Goal: Complete application form: Complete application form

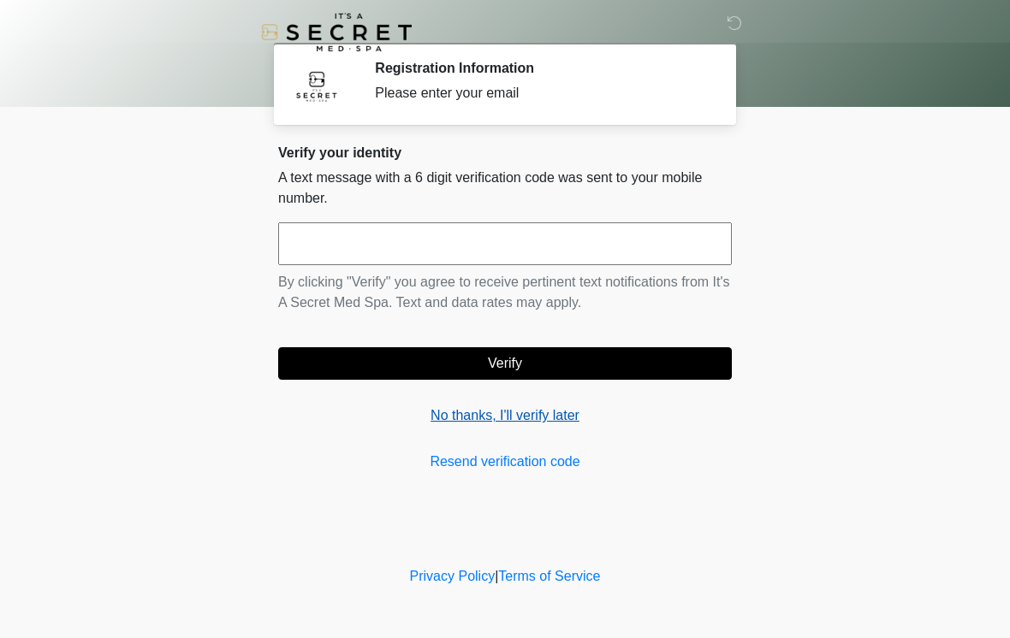
click at [548, 407] on link "No thanks, I'll verify later" at bounding box center [505, 416] width 454 height 21
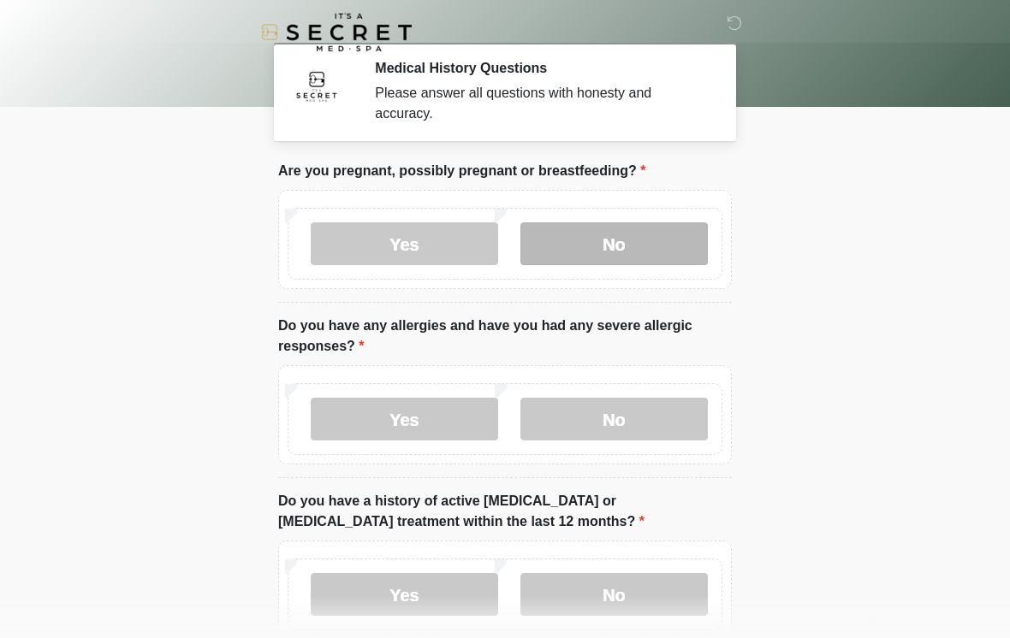
click at [636, 247] on label "No" at bounding box center [613, 243] width 187 height 43
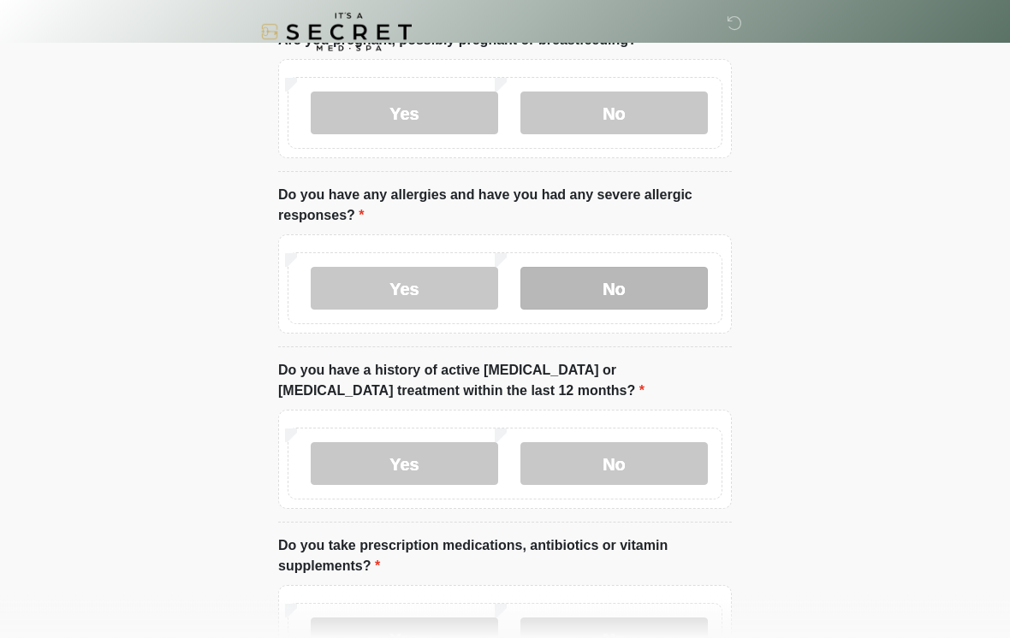
click at [646, 295] on label "No" at bounding box center [613, 289] width 187 height 43
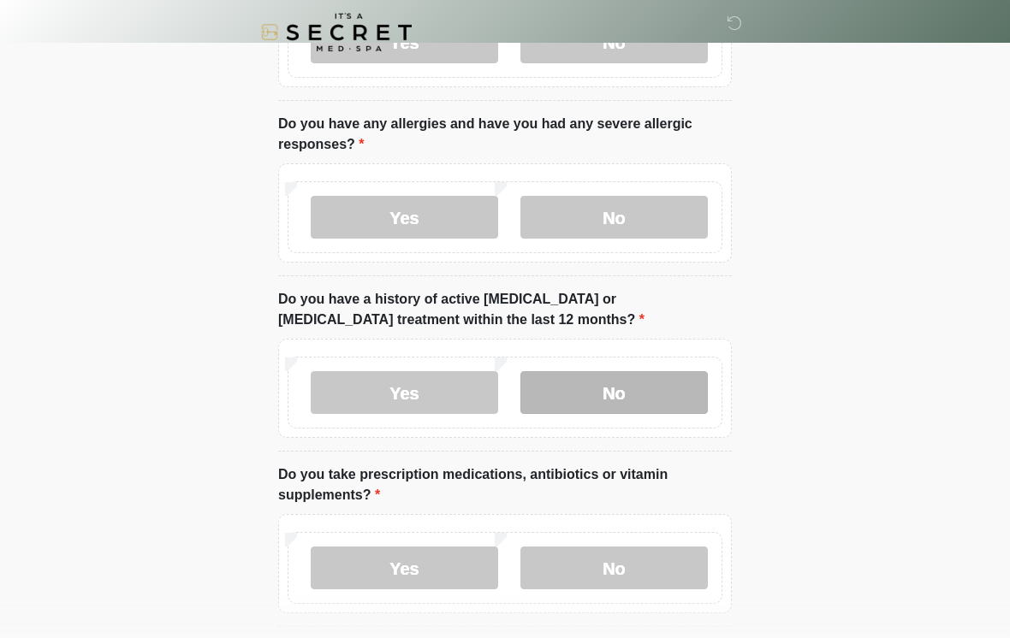
click at [663, 392] on label "No" at bounding box center [613, 392] width 187 height 43
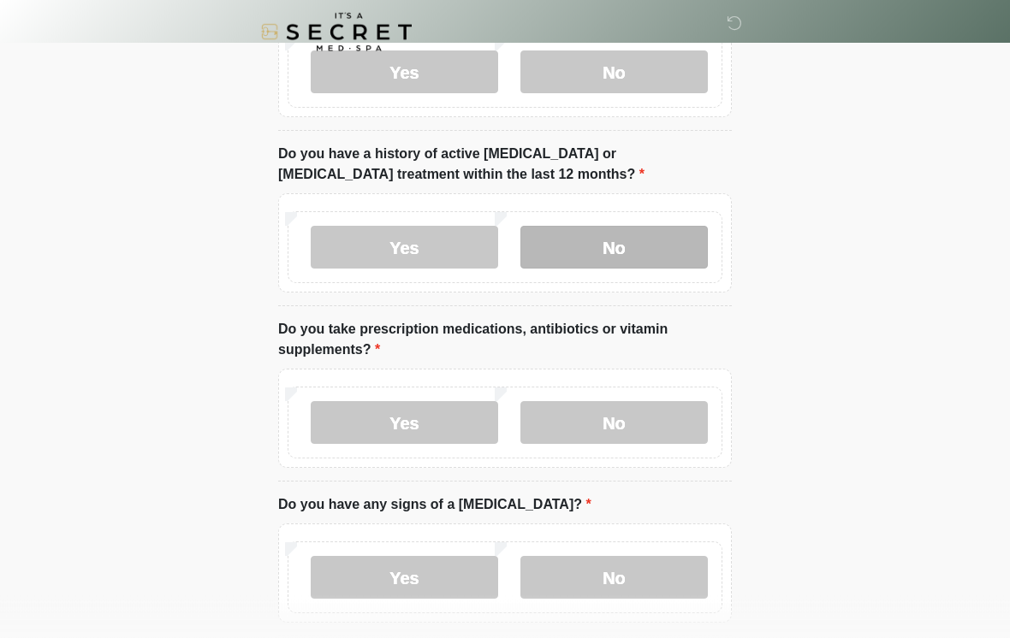
scroll to position [347, 0]
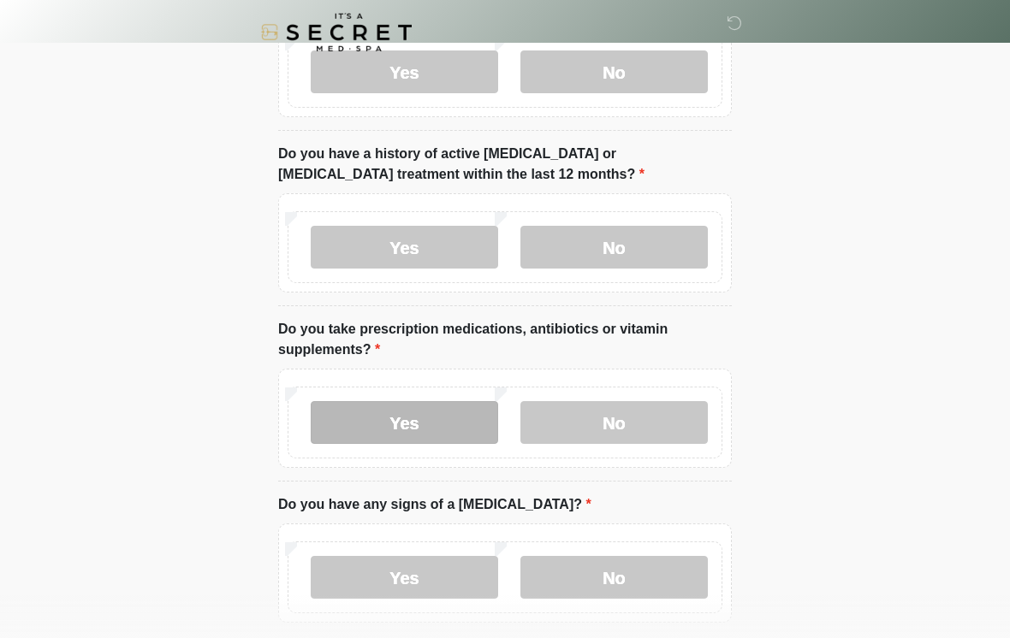
click at [454, 419] on label "Yes" at bounding box center [404, 422] width 187 height 43
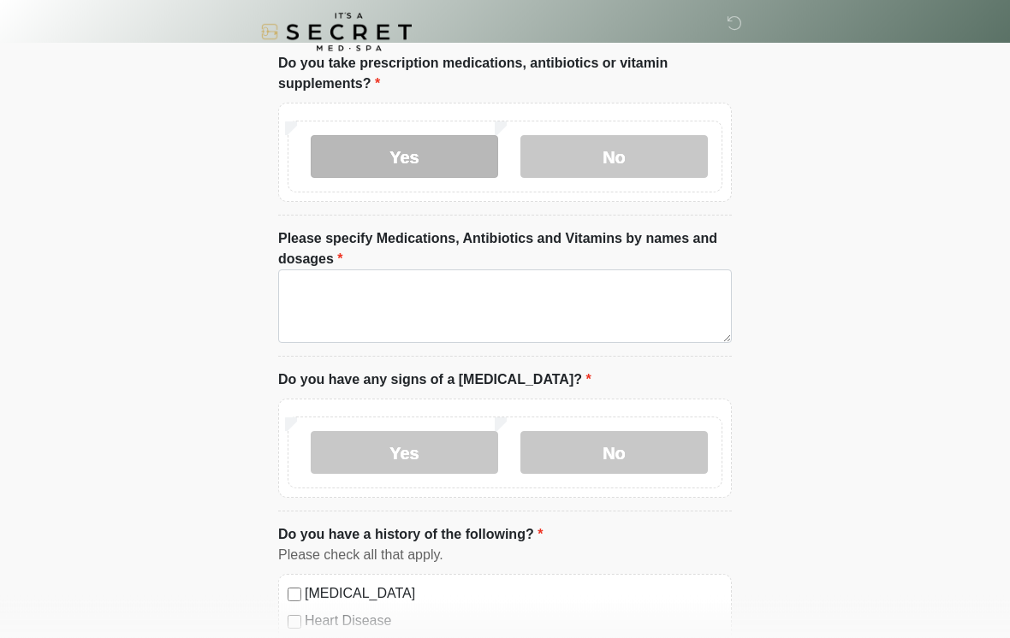
scroll to position [614, 0]
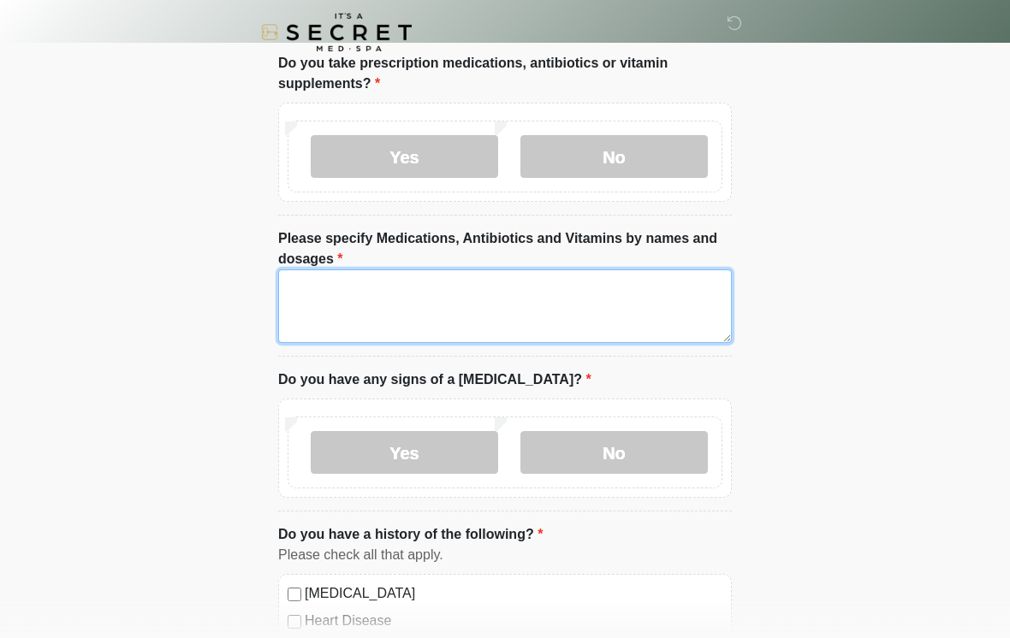
click at [513, 314] on textarea "Please specify Medications, Antibiotics and Vitamins by names and dosages" at bounding box center [505, 307] width 454 height 74
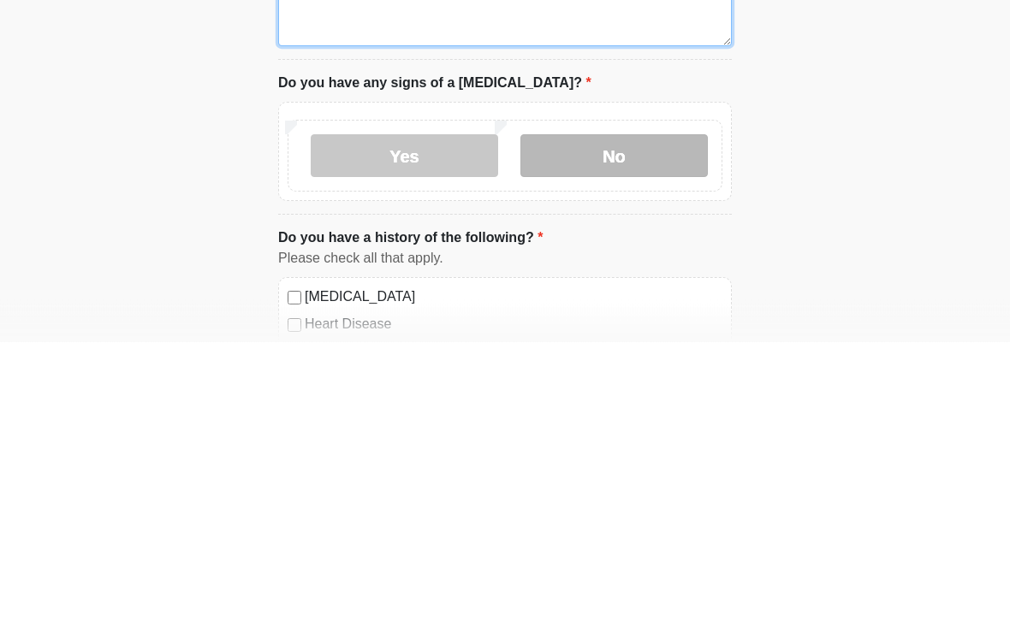
type textarea "**********"
click at [657, 431] on label "No" at bounding box center [613, 452] width 187 height 43
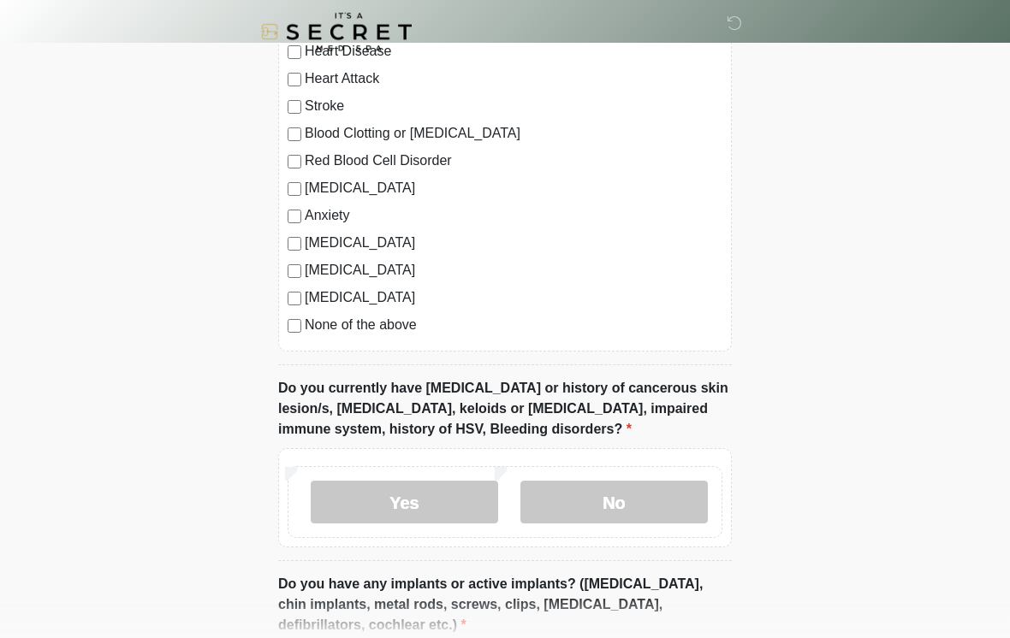
scroll to position [1185, 0]
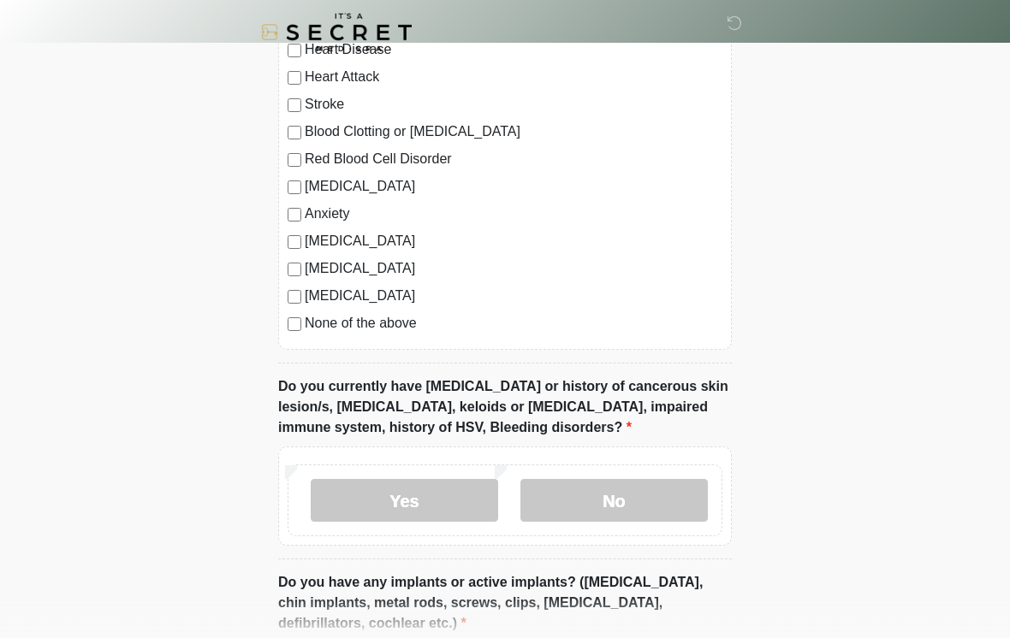
click at [294, 335] on div "[MEDICAL_DATA] Heart Disease Heart Attack Stroke Blood Clotting or [MEDICAL_DAT…" at bounding box center [505, 176] width 454 height 347
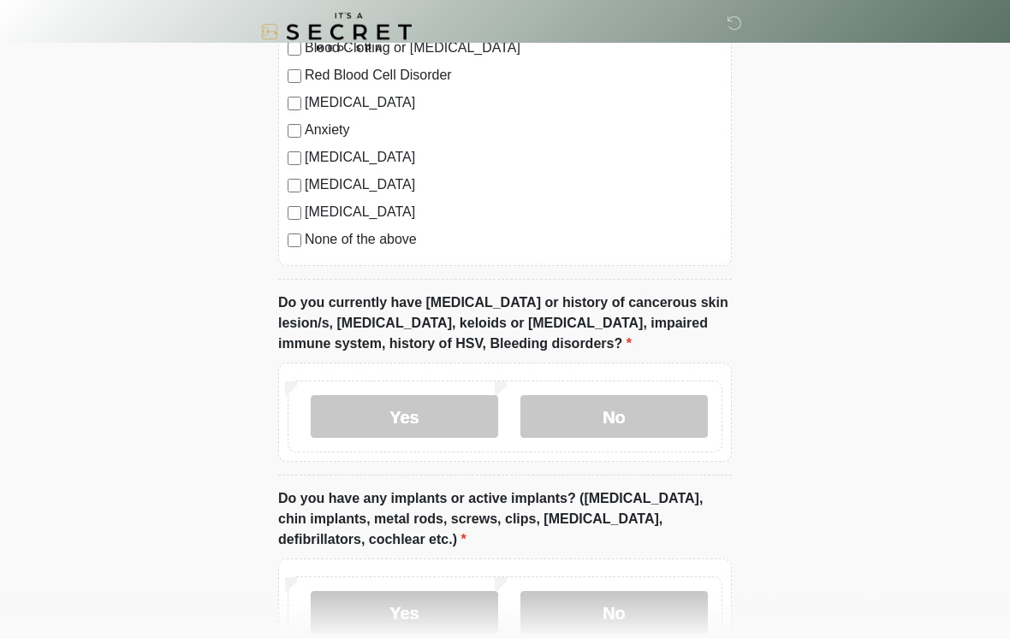
scroll to position [1269, 0]
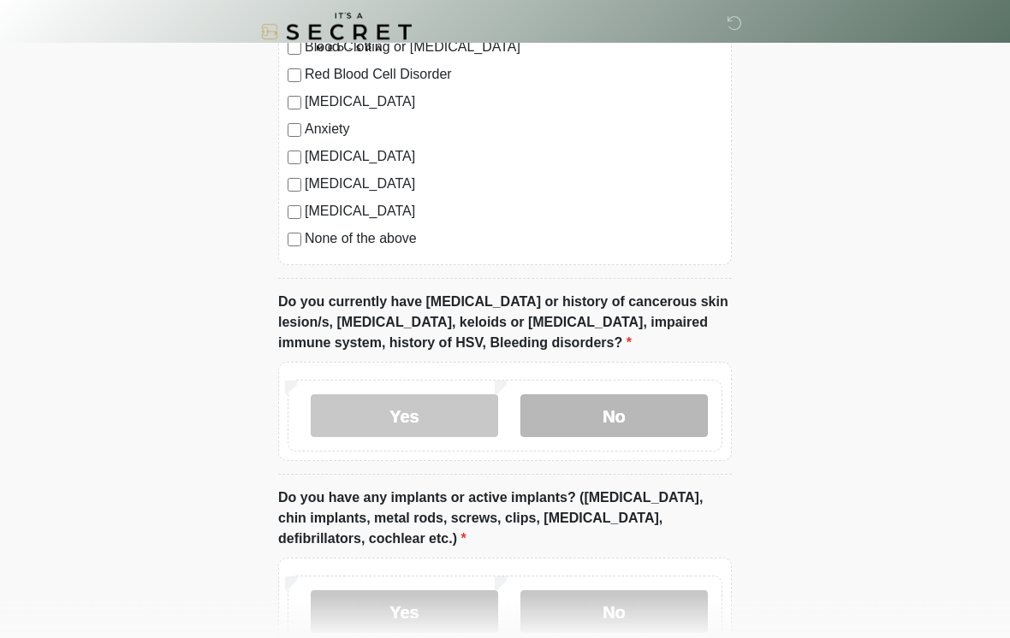
click at [634, 424] on label "No" at bounding box center [613, 416] width 187 height 43
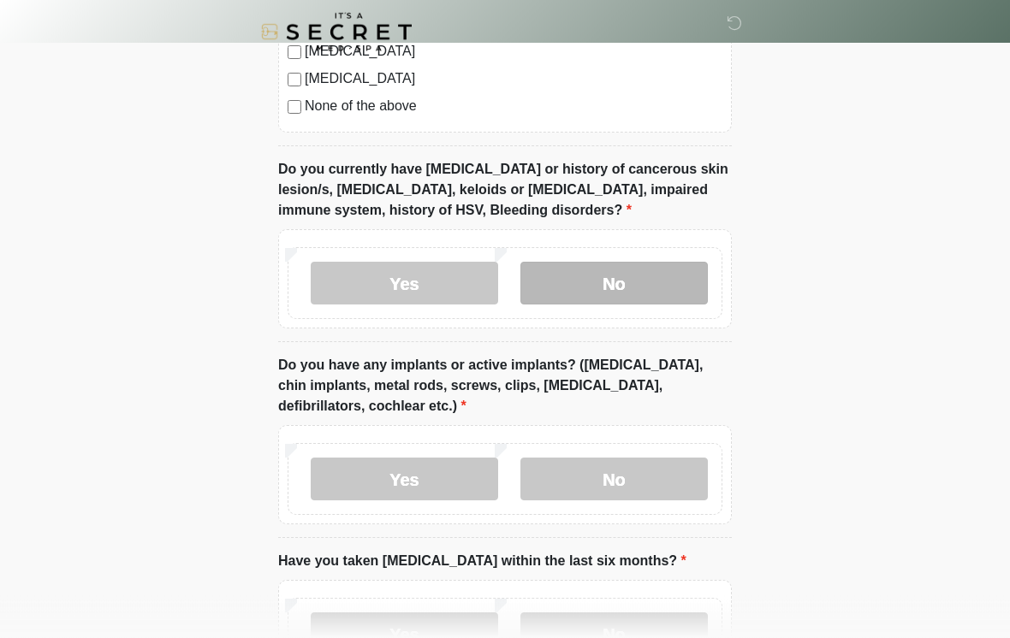
scroll to position [1402, 0]
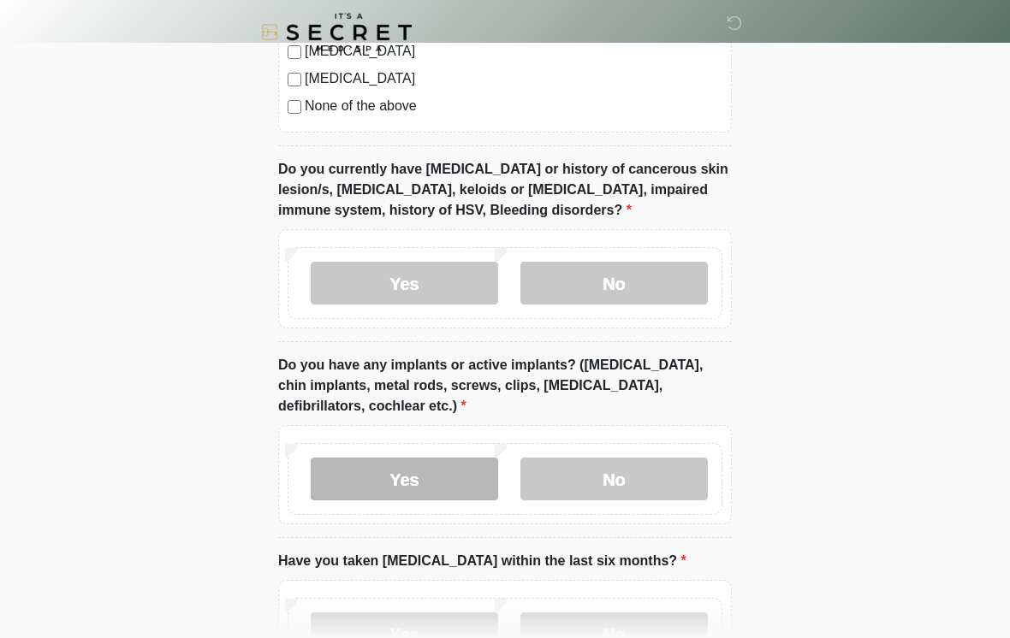
click at [448, 475] on label "Yes" at bounding box center [404, 479] width 187 height 43
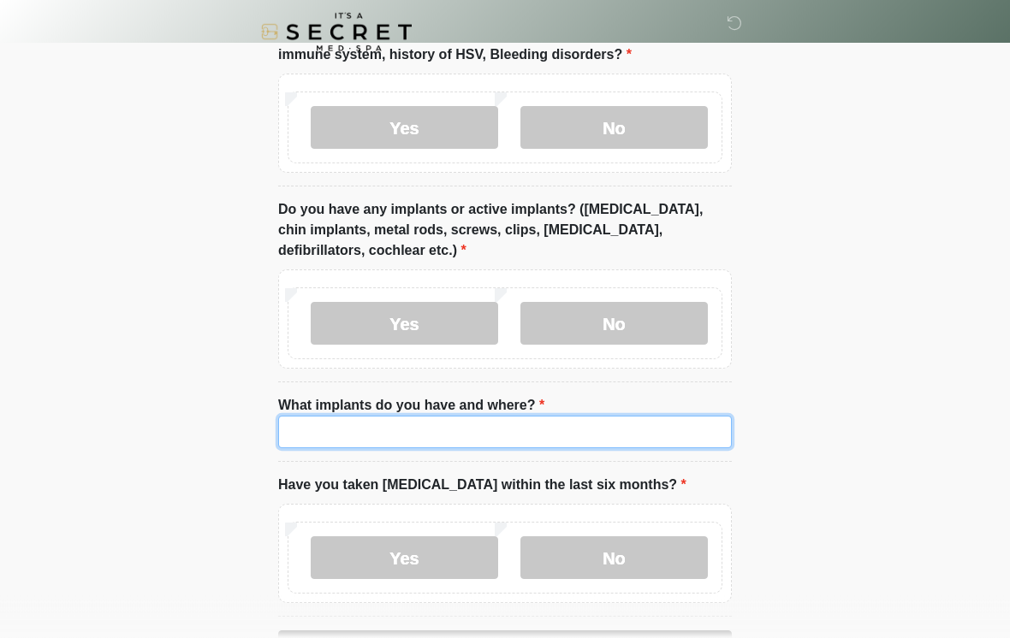
click at [590, 430] on input "What implants do you have and where?" at bounding box center [505, 433] width 454 height 33
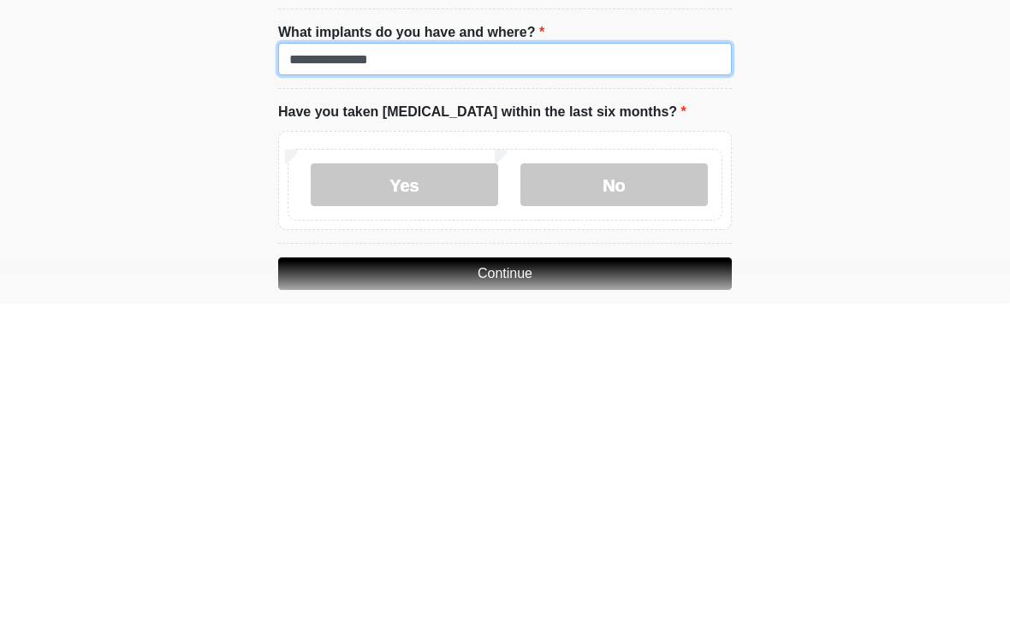
scroll to position [1600, 0]
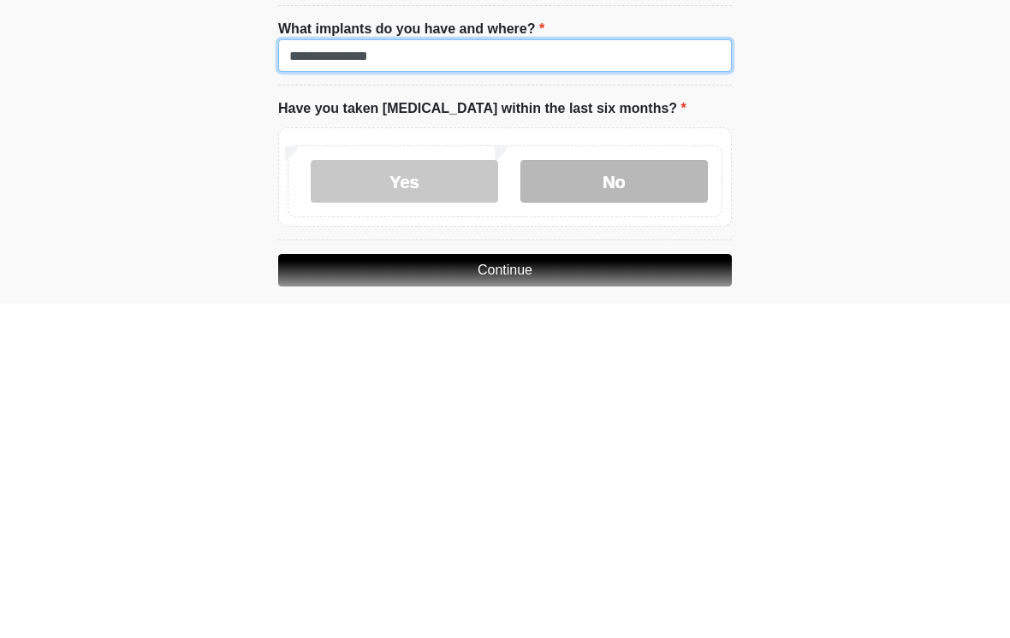
type input "**********"
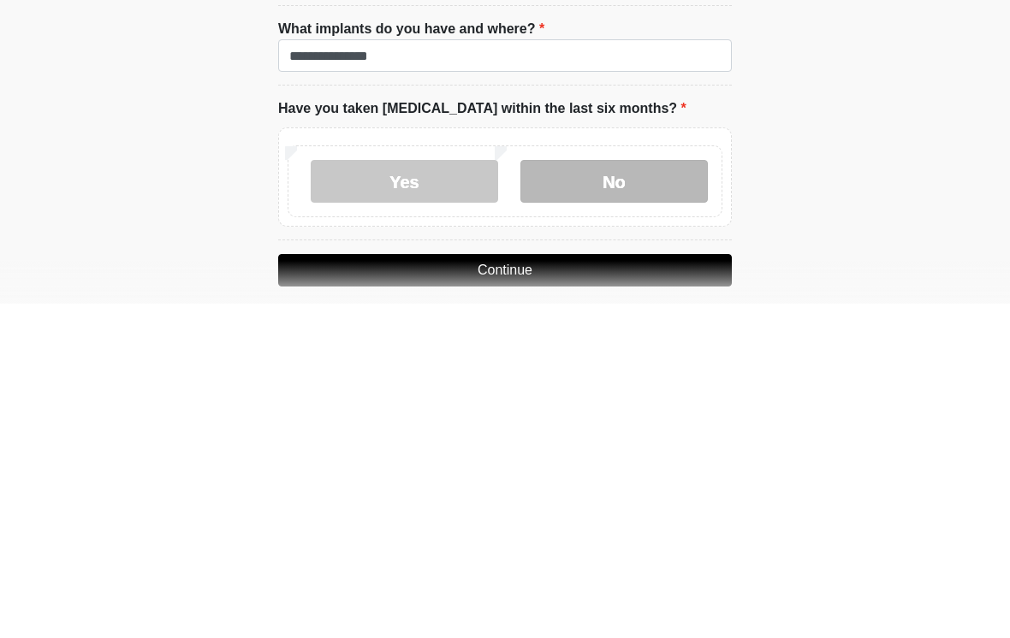
click at [626, 495] on label "No" at bounding box center [613, 516] width 187 height 43
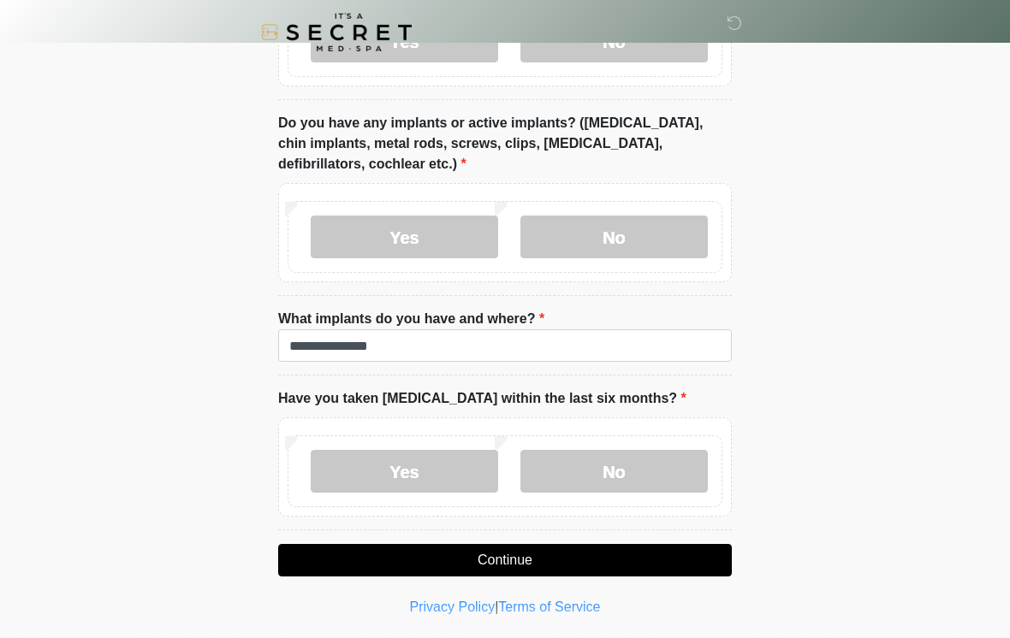
click at [535, 560] on button "Continue" at bounding box center [505, 560] width 454 height 33
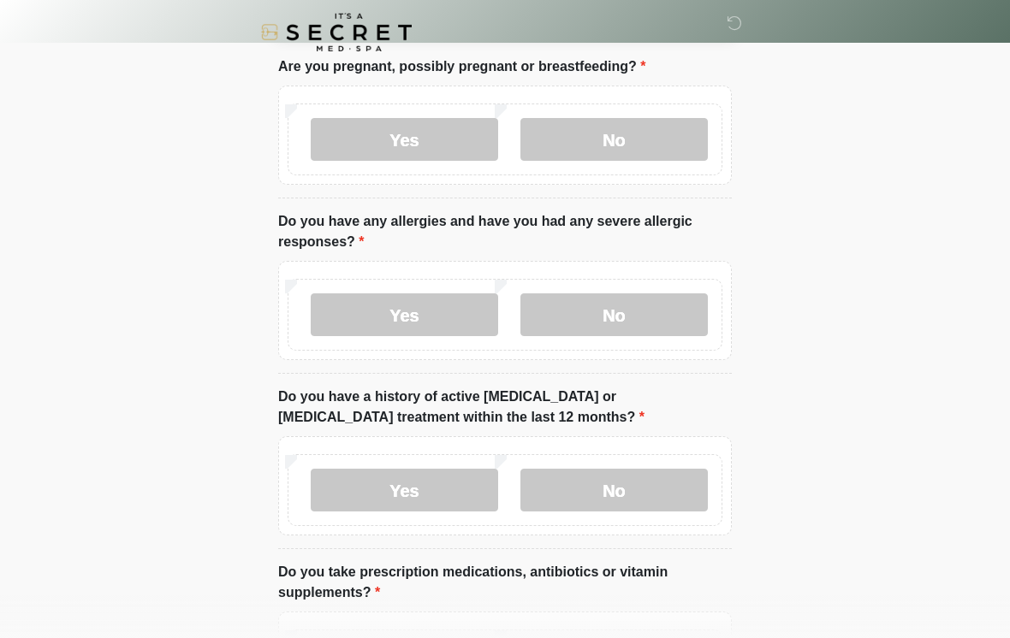
scroll to position [0, 0]
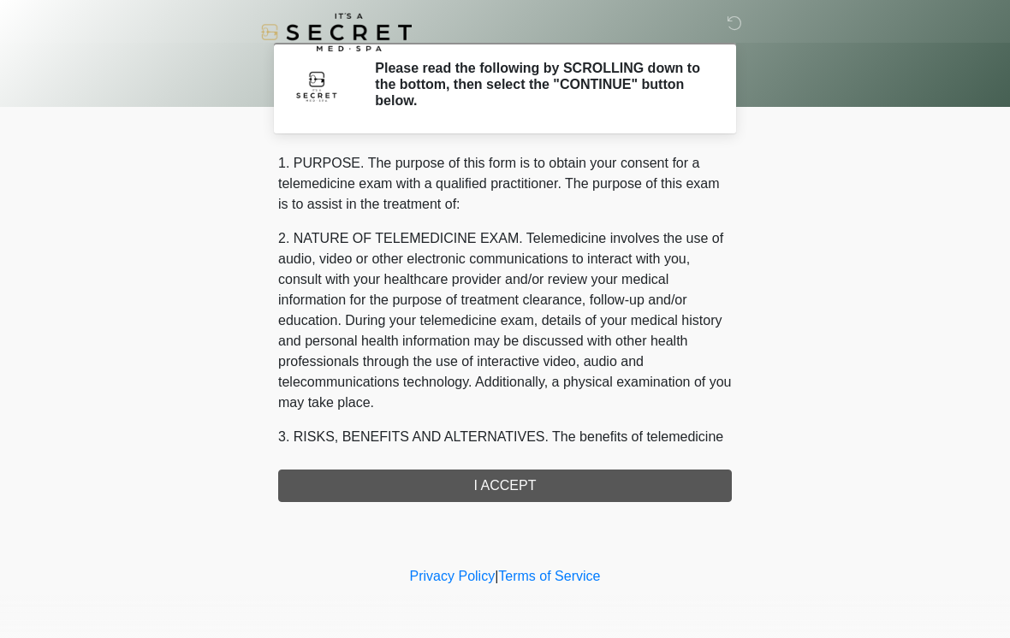
click at [560, 483] on div "1. PURPOSE. The purpose of this form is to obtain your consent for a telemedici…" at bounding box center [505, 327] width 454 height 349
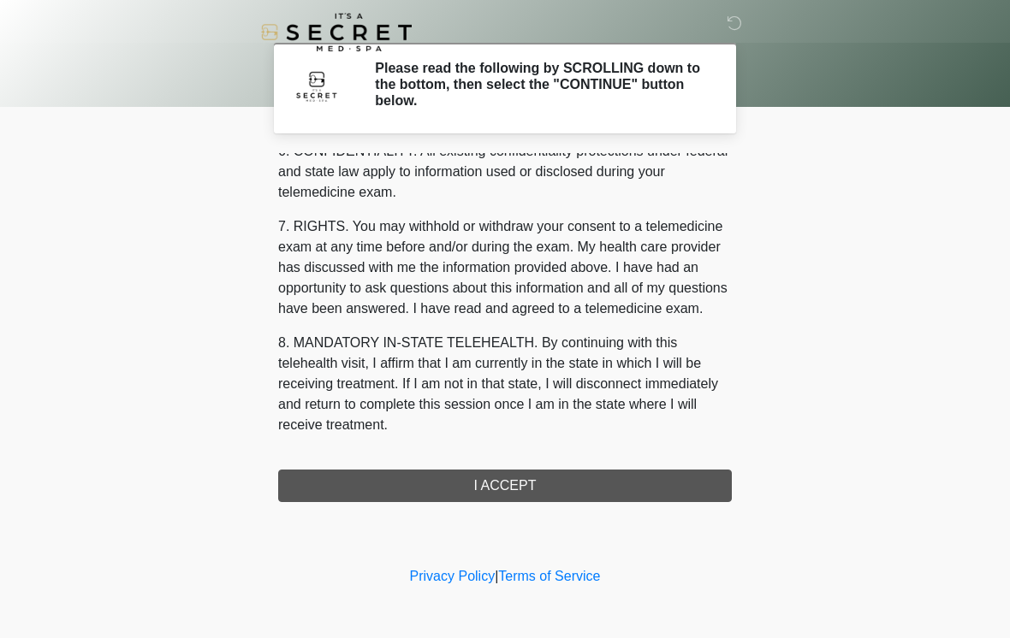
scroll to position [697, 0]
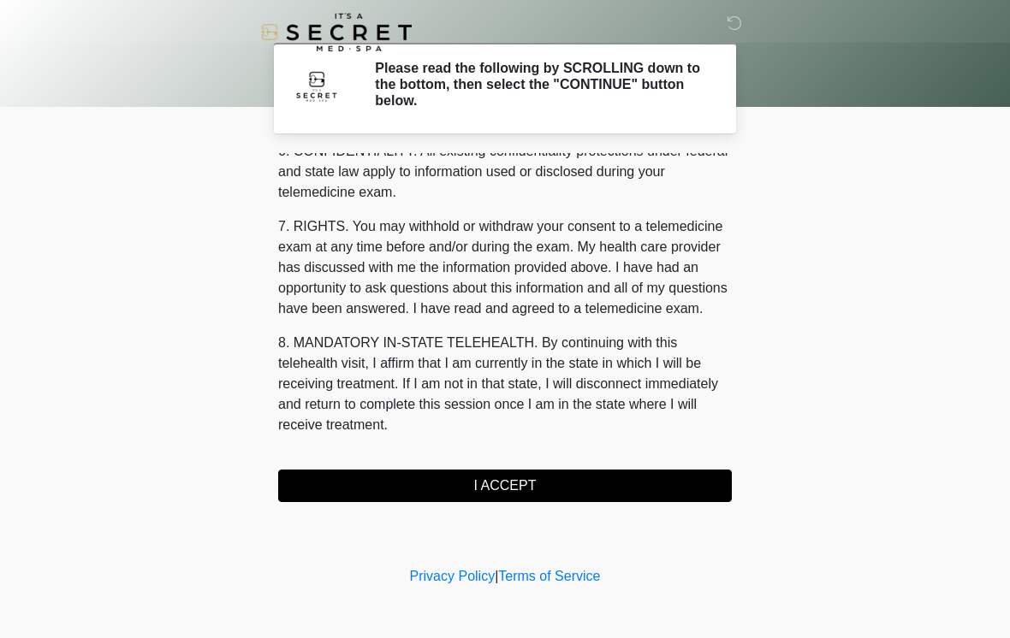
click at [527, 494] on button "I ACCEPT" at bounding box center [505, 486] width 454 height 33
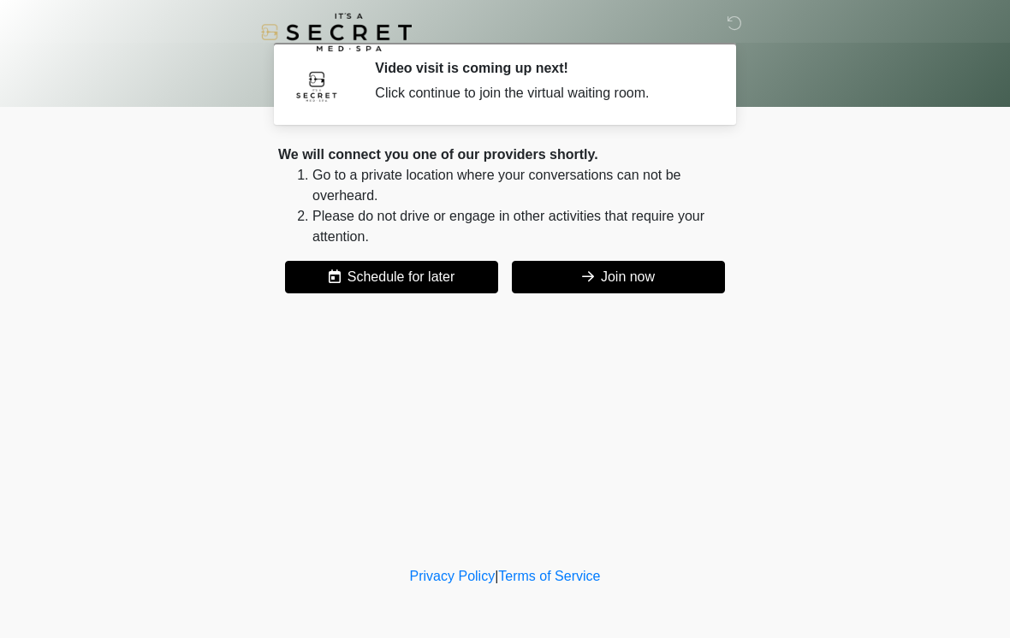
click at [655, 282] on button "Join now" at bounding box center [618, 277] width 213 height 33
